Goal: Task Accomplishment & Management: Complete application form

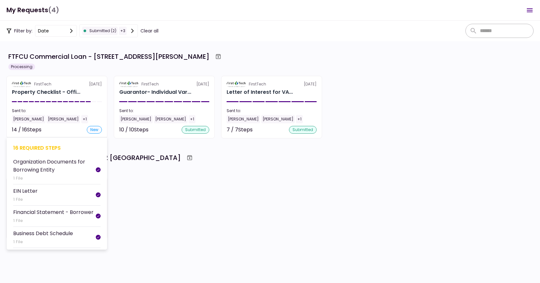
click at [67, 102] on section "FirstTech [DATE] Property Checklist - Offi... Sent to: [PERSON_NAME] [PERSON_NA…" at bounding box center [56, 107] width 101 height 63
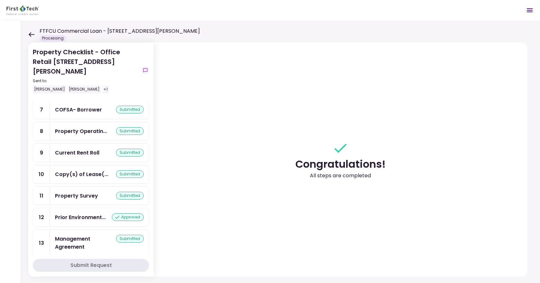
scroll to position [205, 0]
